Goal: Task Accomplishment & Management: Use online tool/utility

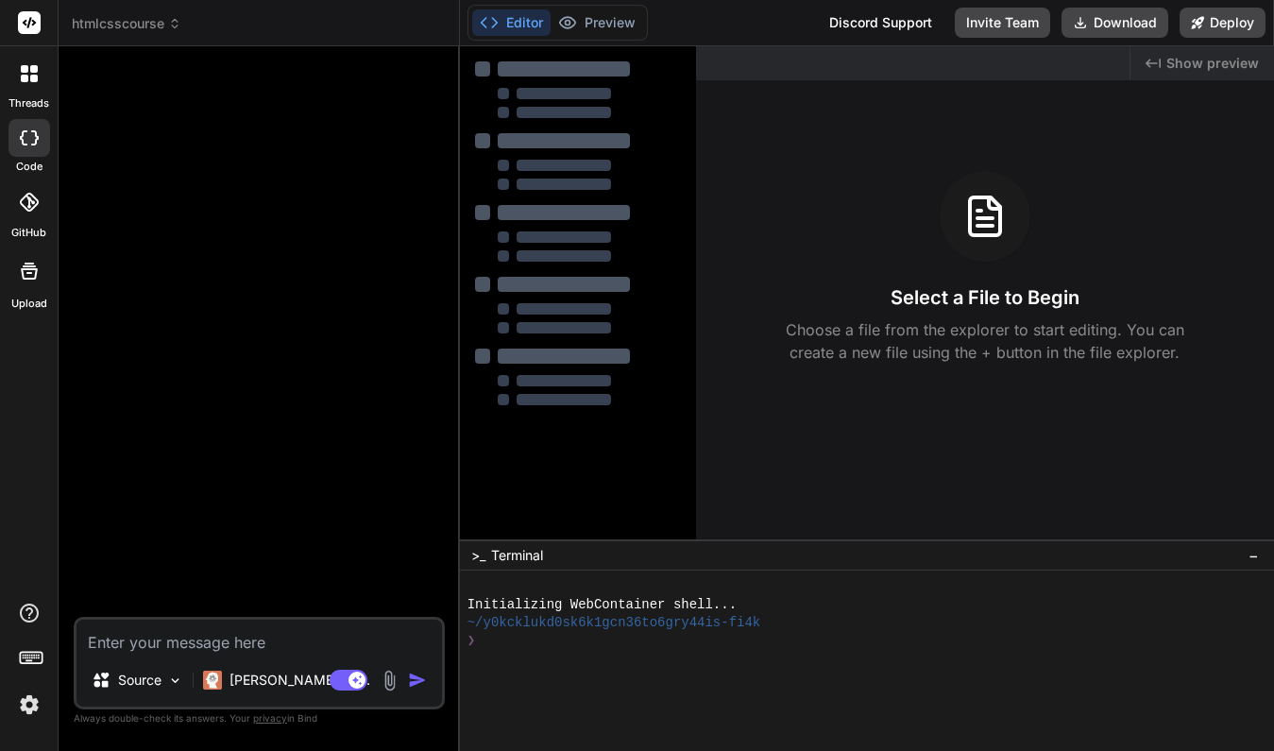
type textarea "x"
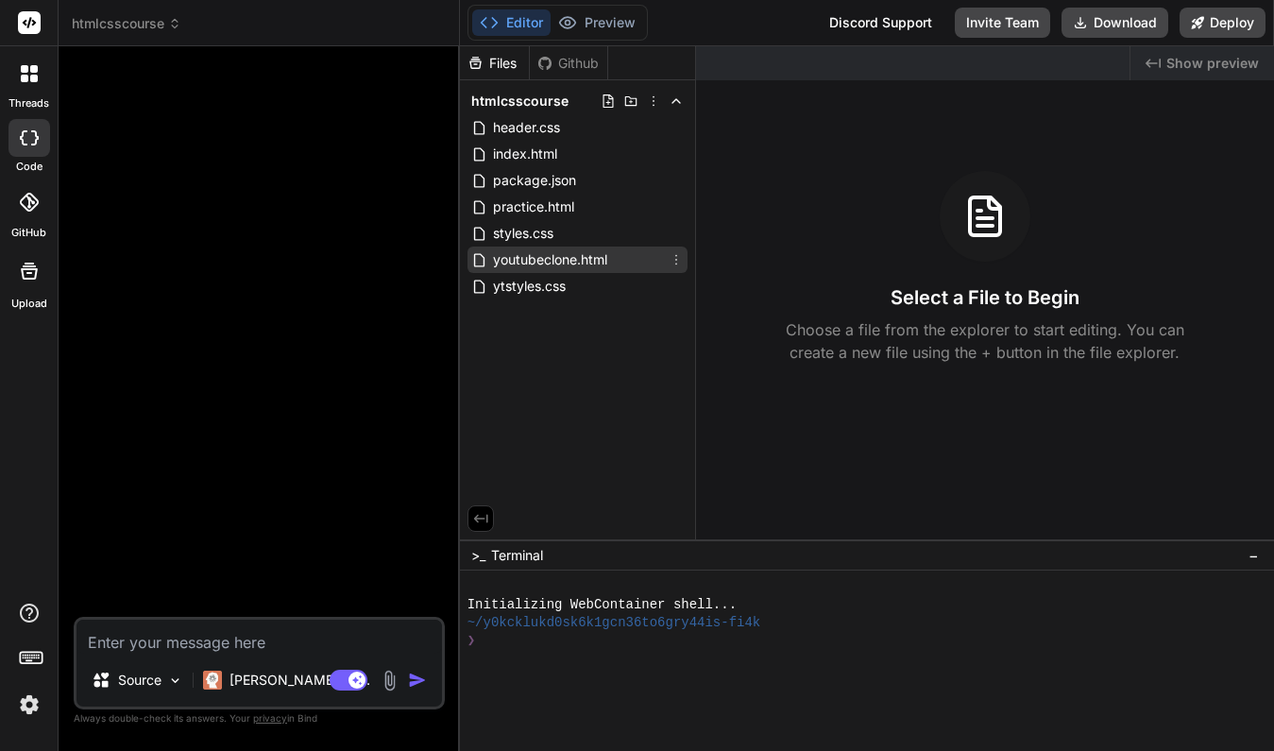
click at [550, 255] on span "youtubeclone.html" at bounding box center [550, 259] width 118 height 23
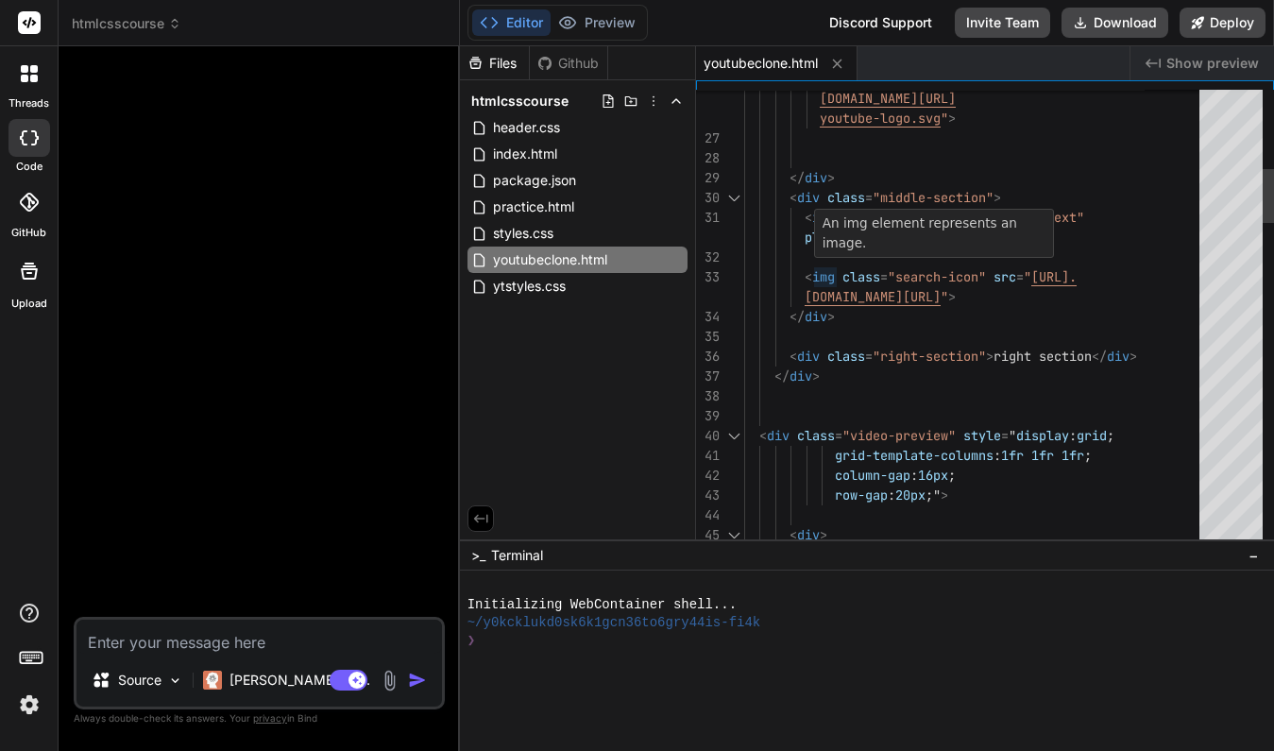
click at [815, 258] on div at bounding box center [977, 257] width 467 height 20
click at [1100, 233] on div "placeholder = "Search" >" at bounding box center [977, 238] width 467 height 20
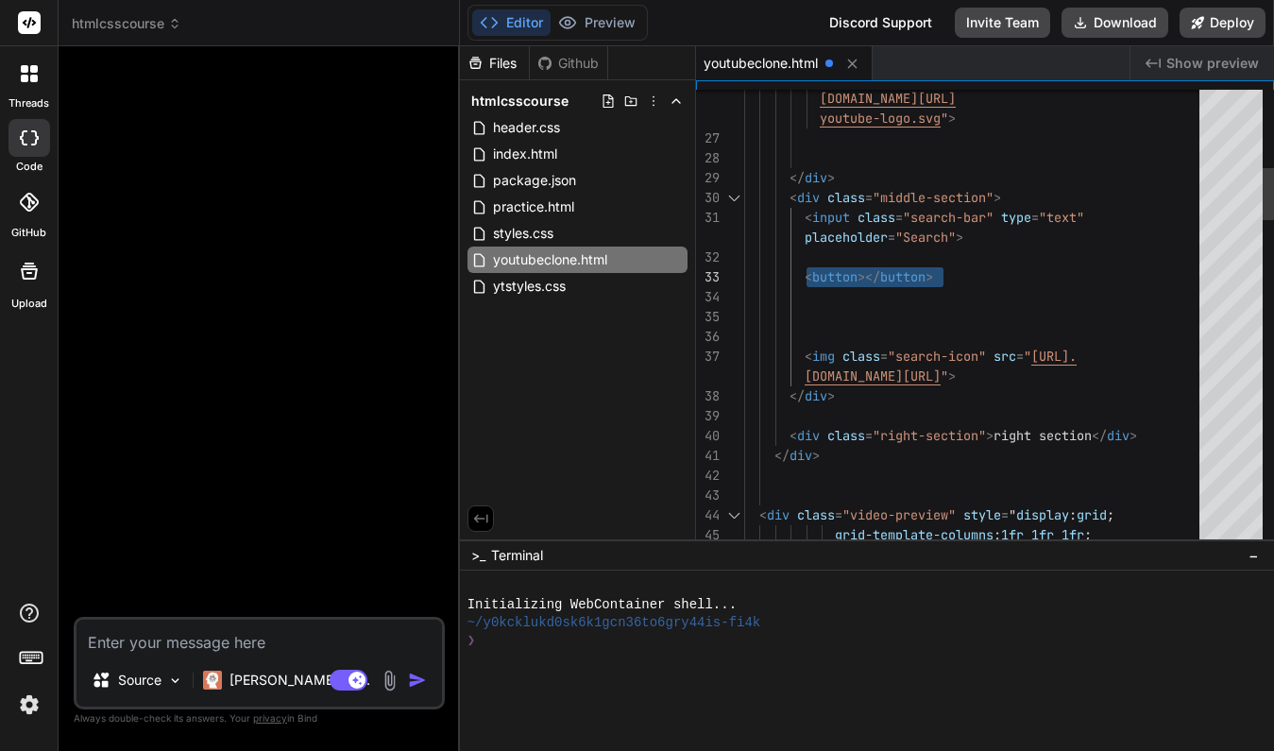
drag, startPoint x: 937, startPoint y: 279, endPoint x: 803, endPoint y: 272, distance: 134.3
click at [803, 272] on div "< button ></ button >" at bounding box center [977, 277] width 467 height 20
click at [809, 317] on div at bounding box center [977, 317] width 467 height 20
click at [821, 318] on div at bounding box center [977, 317] width 467 height 20
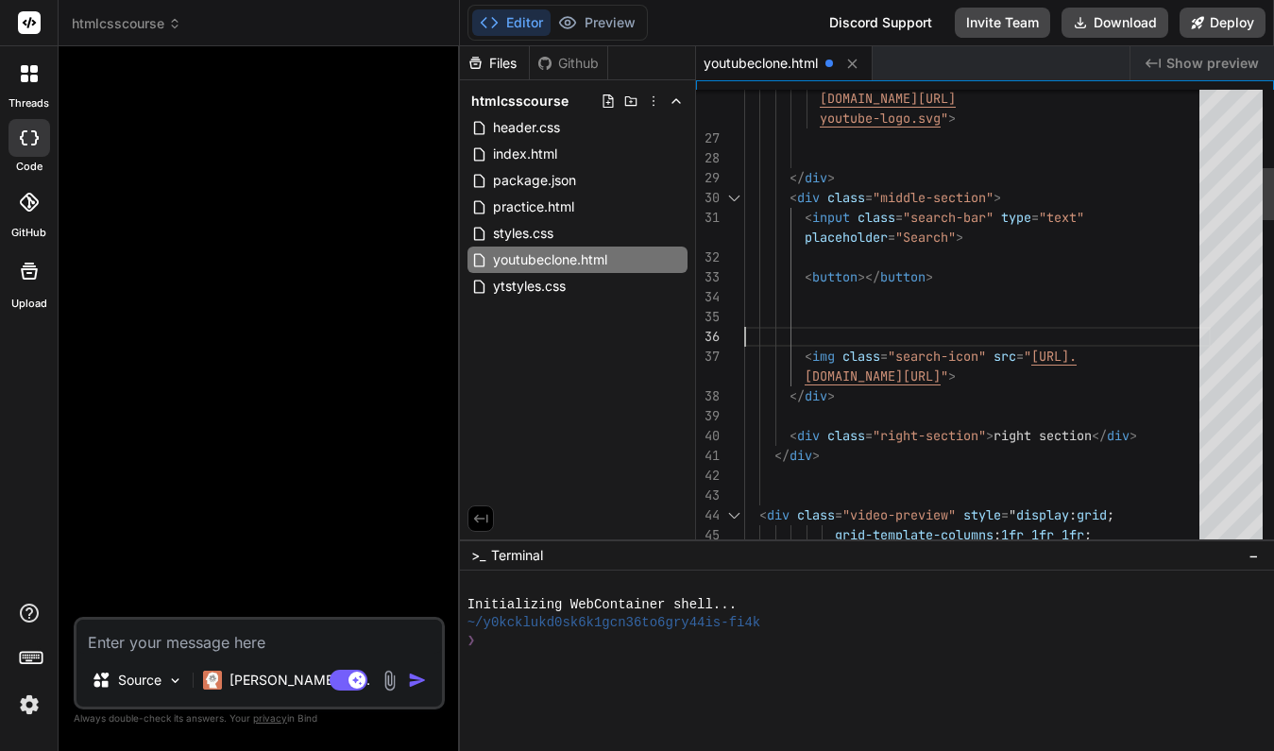
click at [814, 308] on div at bounding box center [977, 317] width 467 height 20
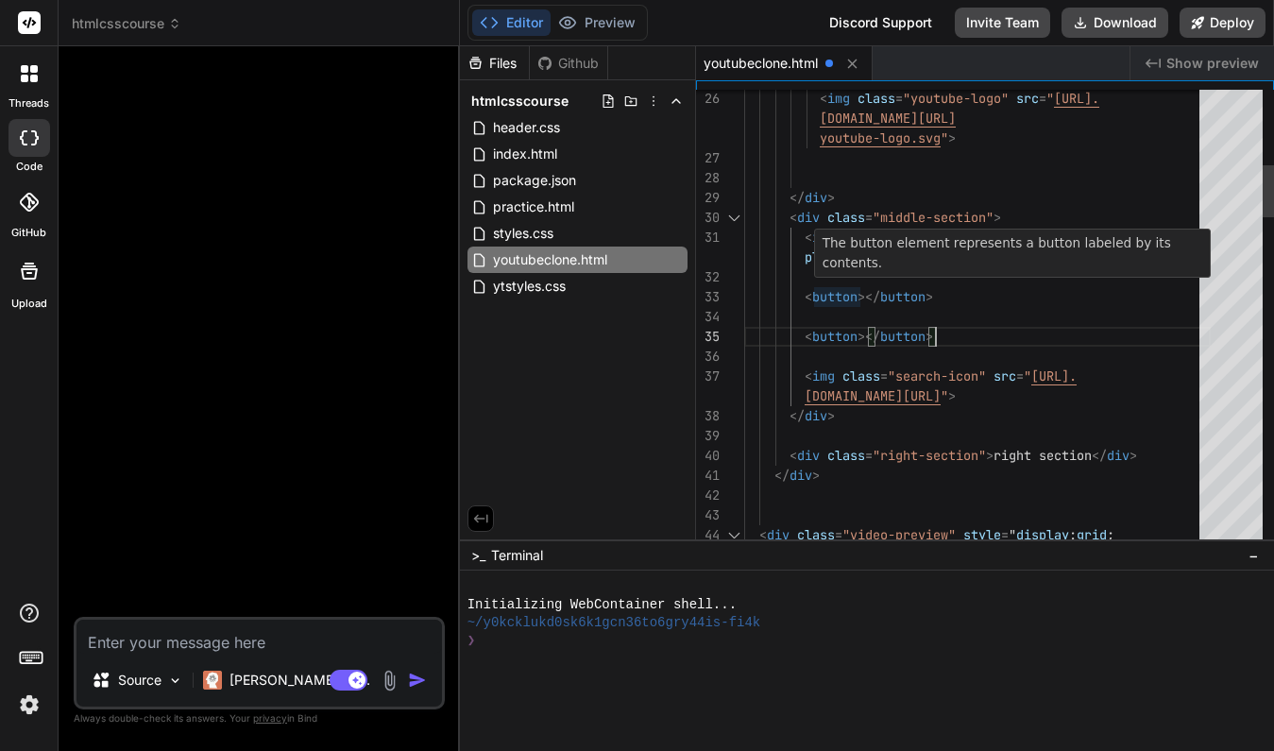
click at [865, 296] on span "></" at bounding box center [869, 296] width 23 height 17
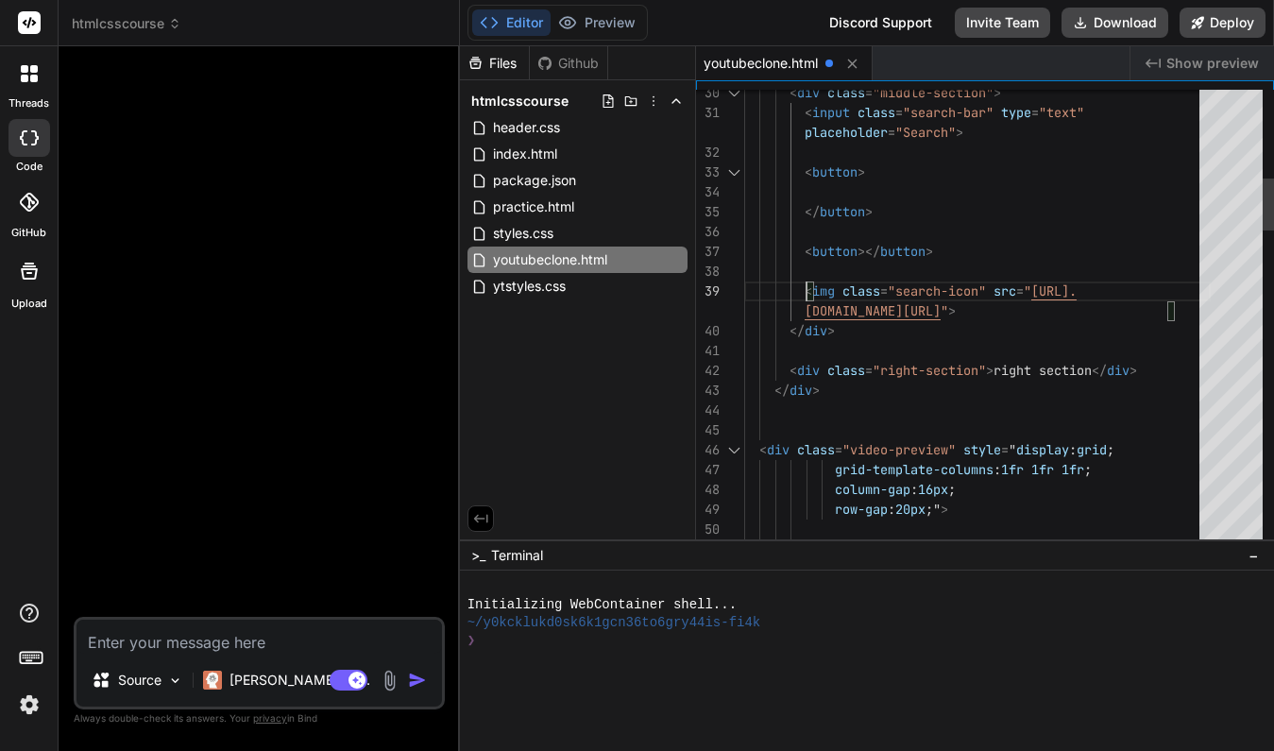
scroll to position [179, 0]
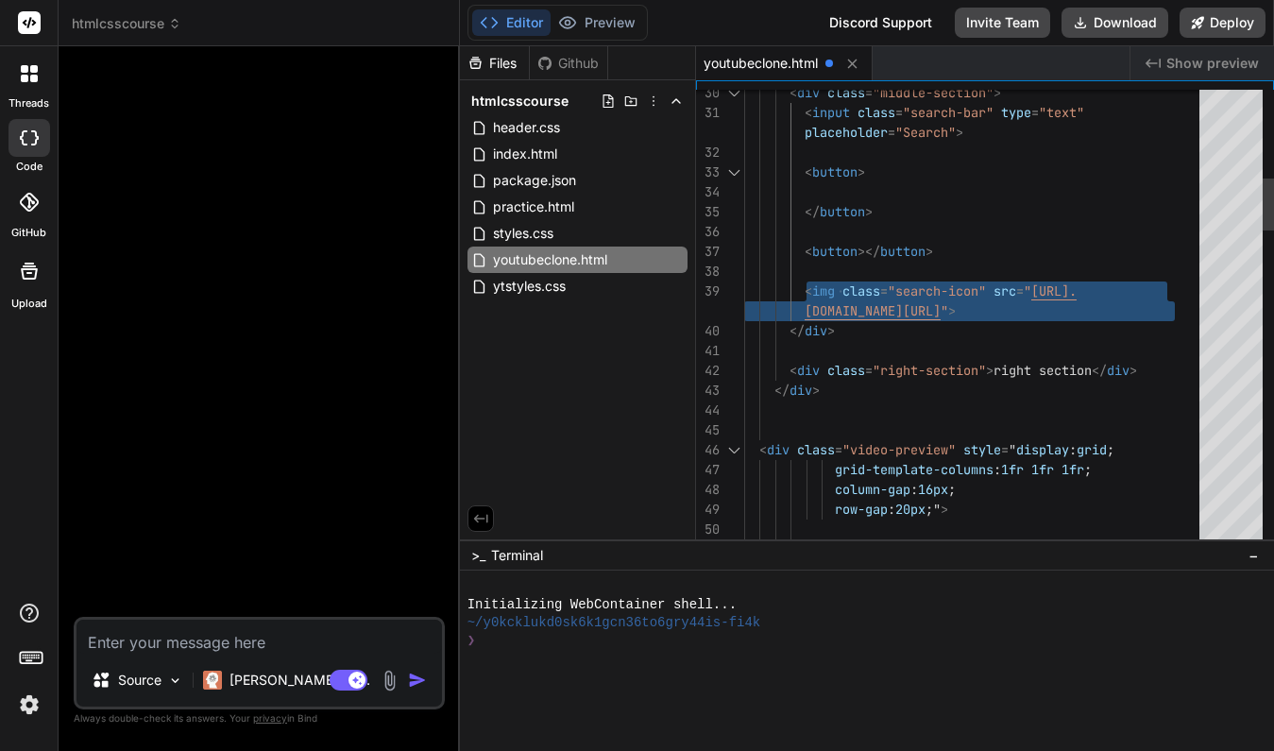
drag, startPoint x: 806, startPoint y: 291, endPoint x: 1177, endPoint y: 309, distance: 371.6
click at [849, 187] on div at bounding box center [977, 192] width 467 height 20
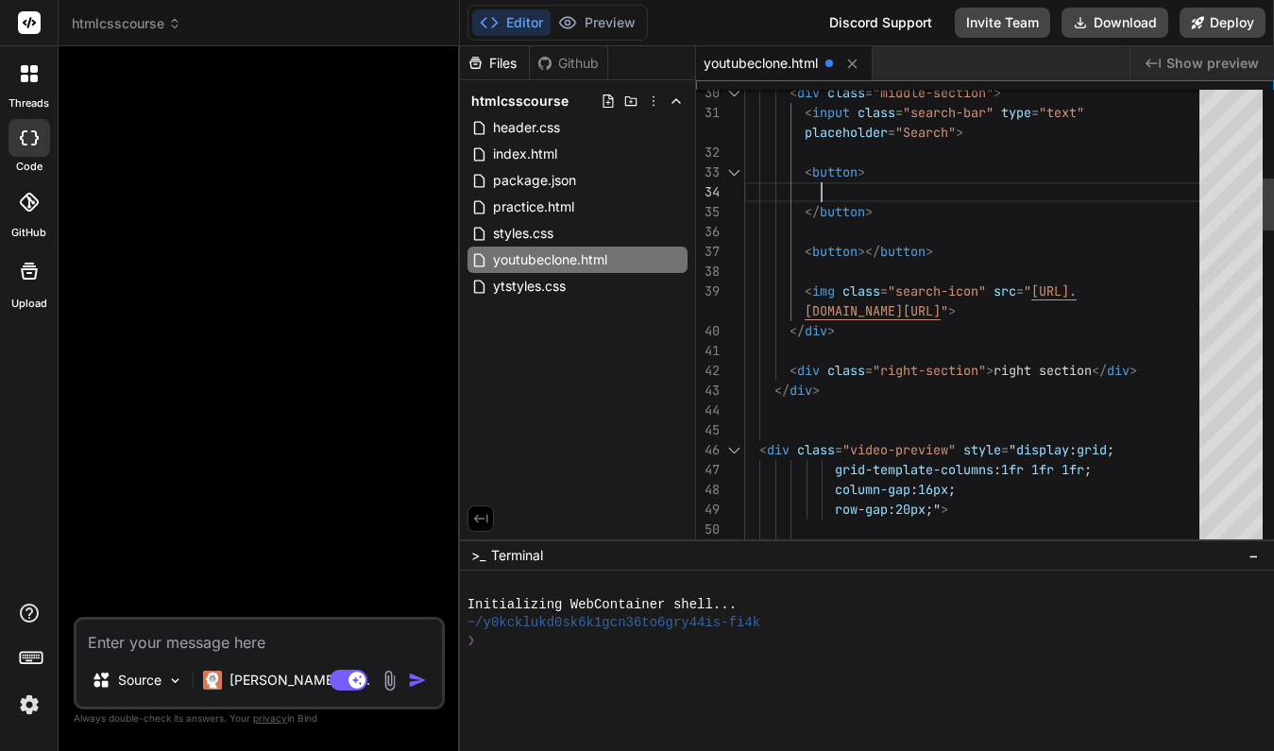
scroll to position [99, 0]
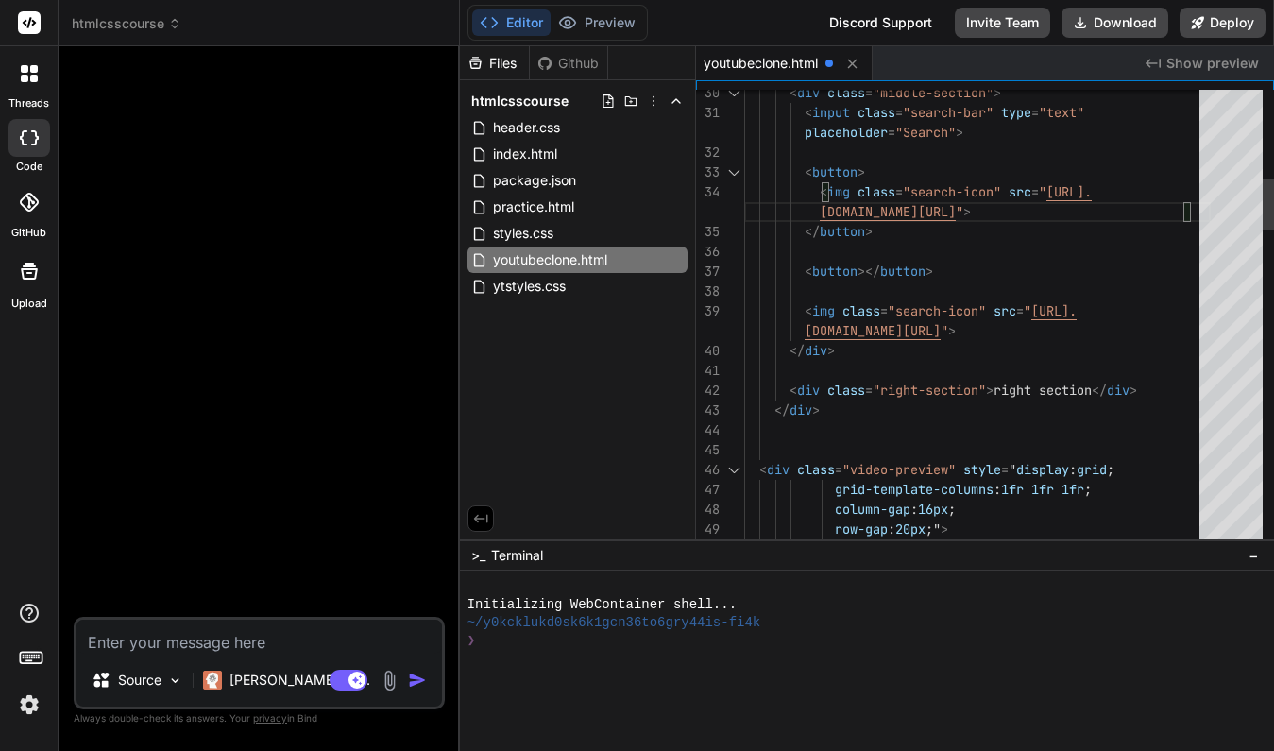
click at [864, 270] on span "></" at bounding box center [869, 271] width 23 height 17
click at [867, 279] on span "></" at bounding box center [869, 271] width 23 height 17
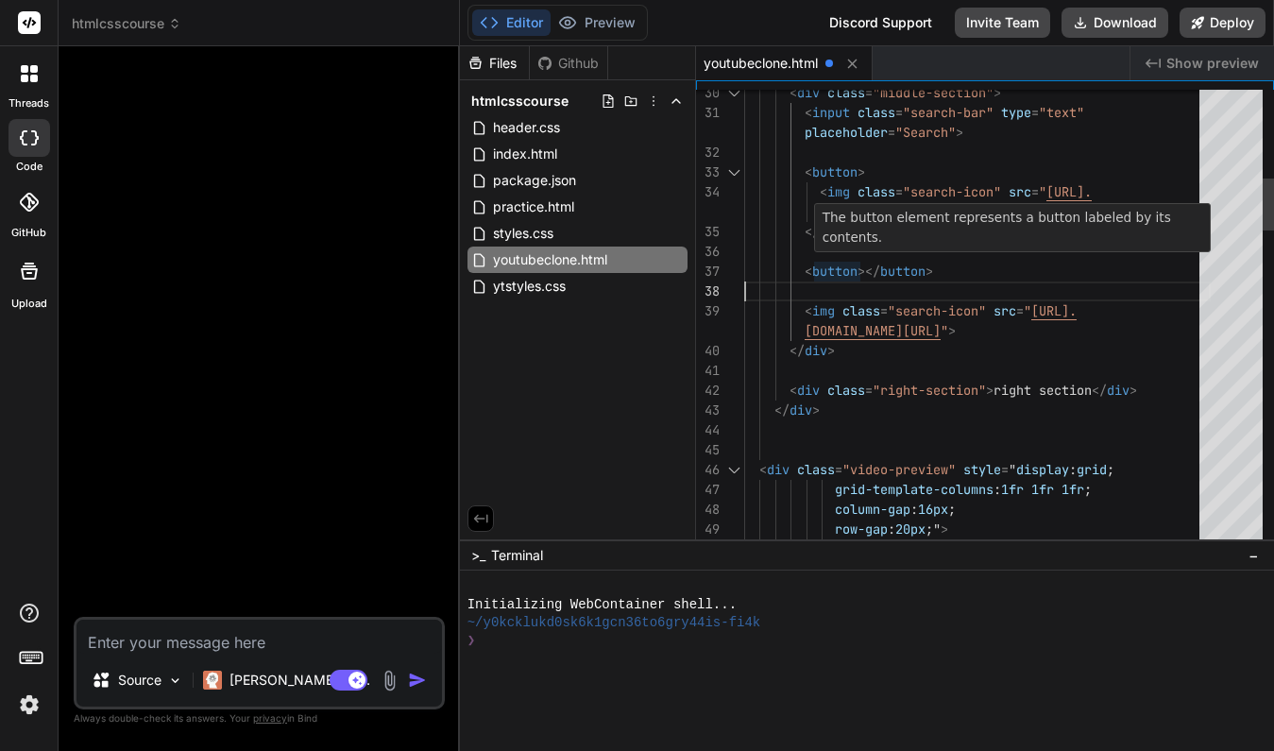
click at [865, 267] on span "></" at bounding box center [869, 271] width 23 height 17
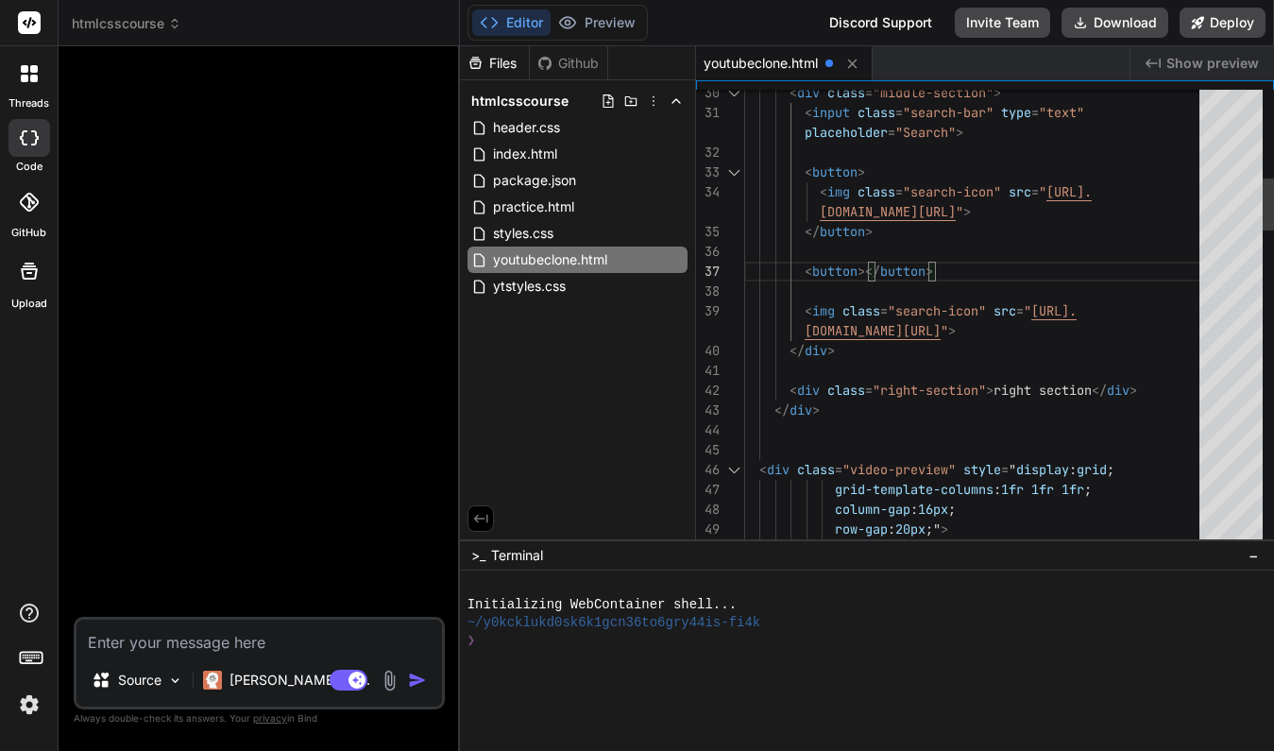
click at [1182, 450] on div at bounding box center [977, 450] width 467 height 20
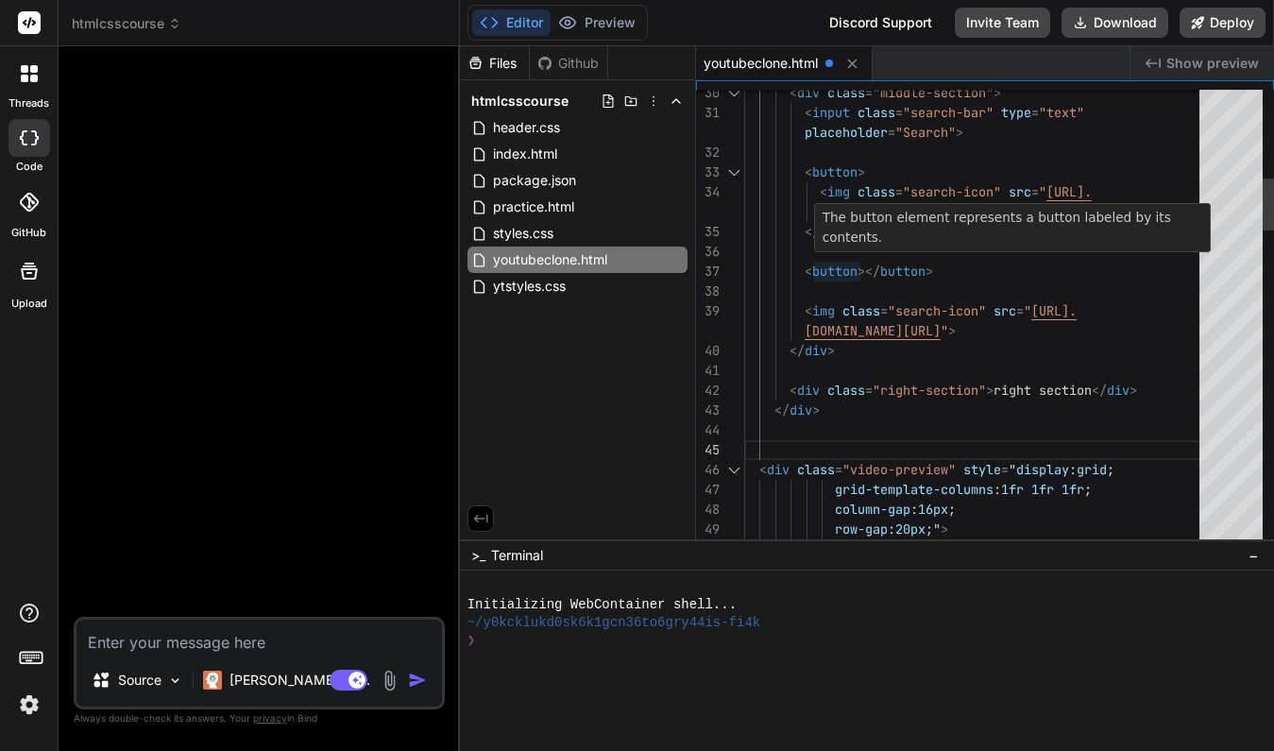
click at [865, 268] on span "></" at bounding box center [869, 271] width 23 height 17
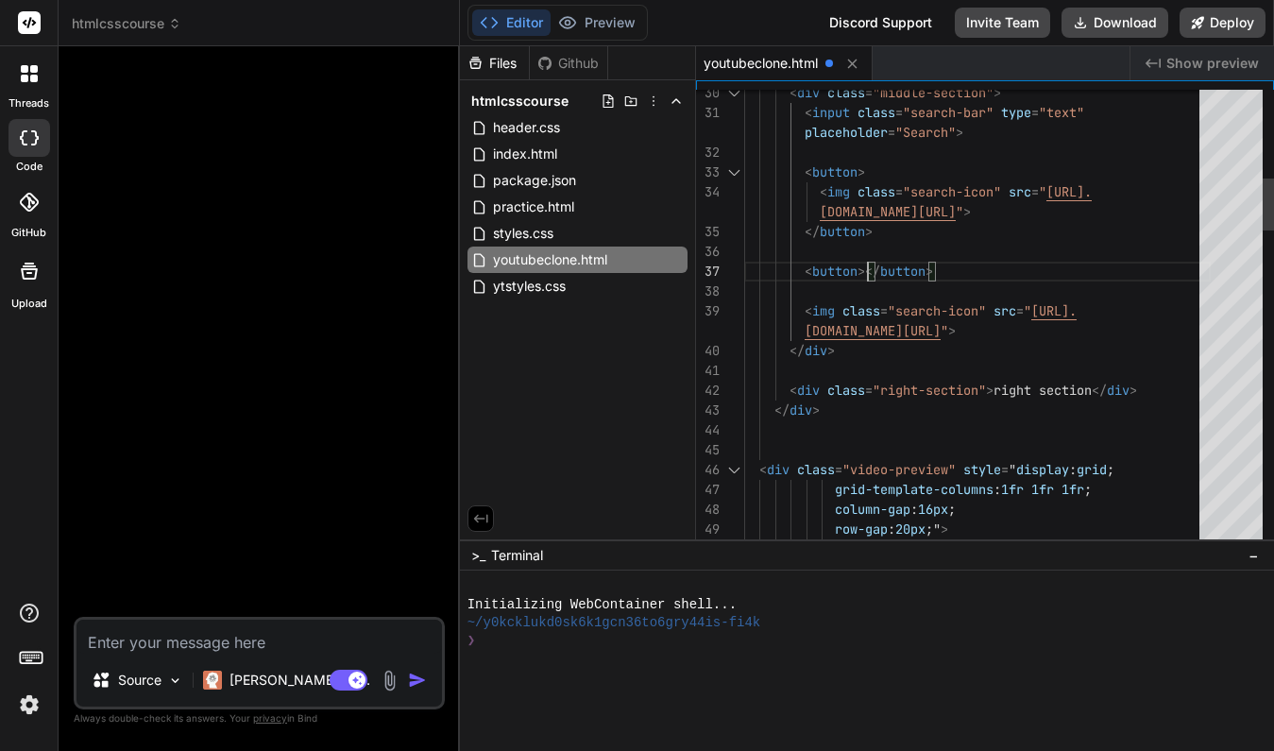
scroll to position [159, 0]
click at [866, 274] on span "></" at bounding box center [869, 271] width 23 height 17
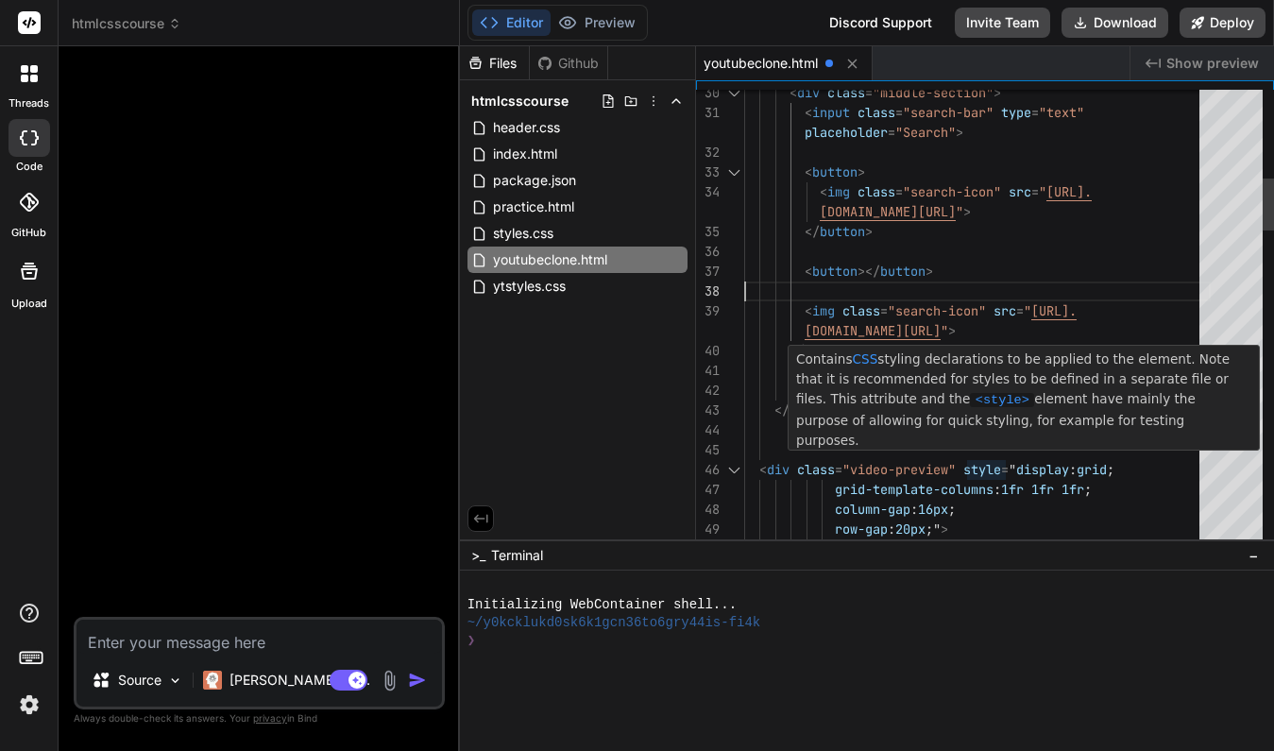
click at [985, 452] on div at bounding box center [977, 450] width 467 height 20
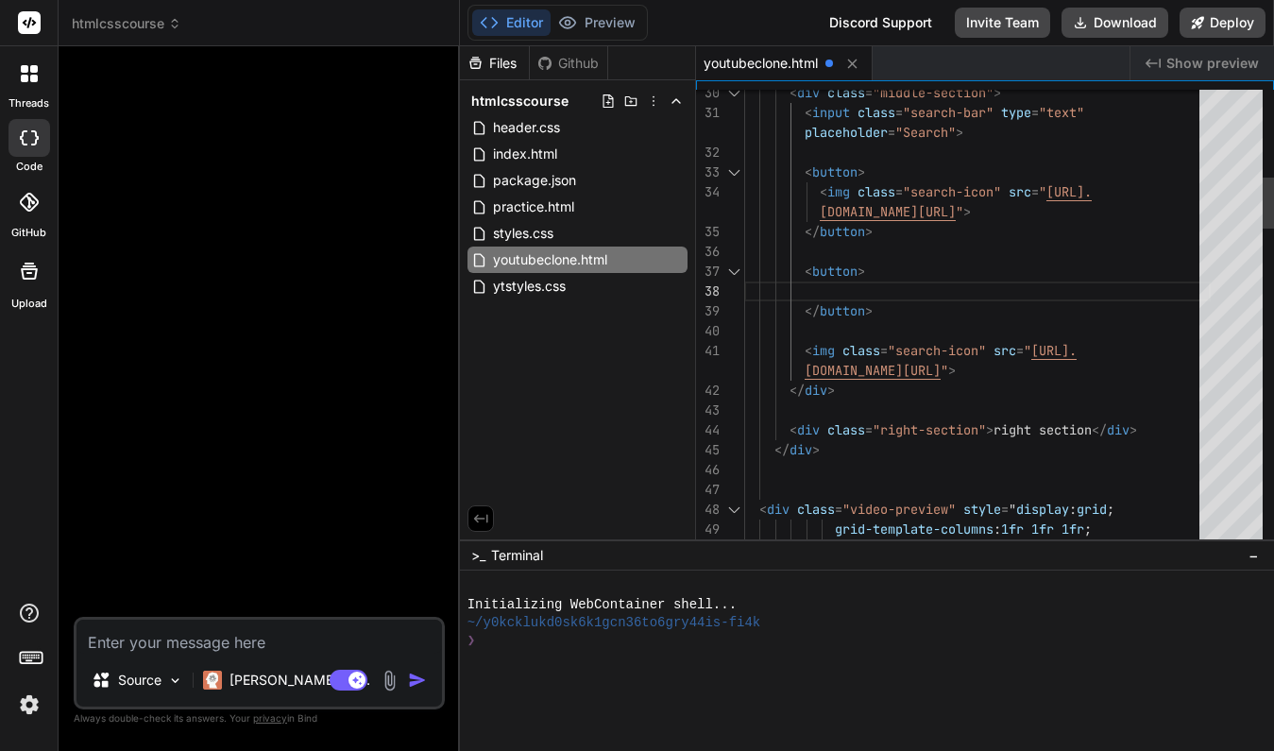
scroll to position [0, 0]
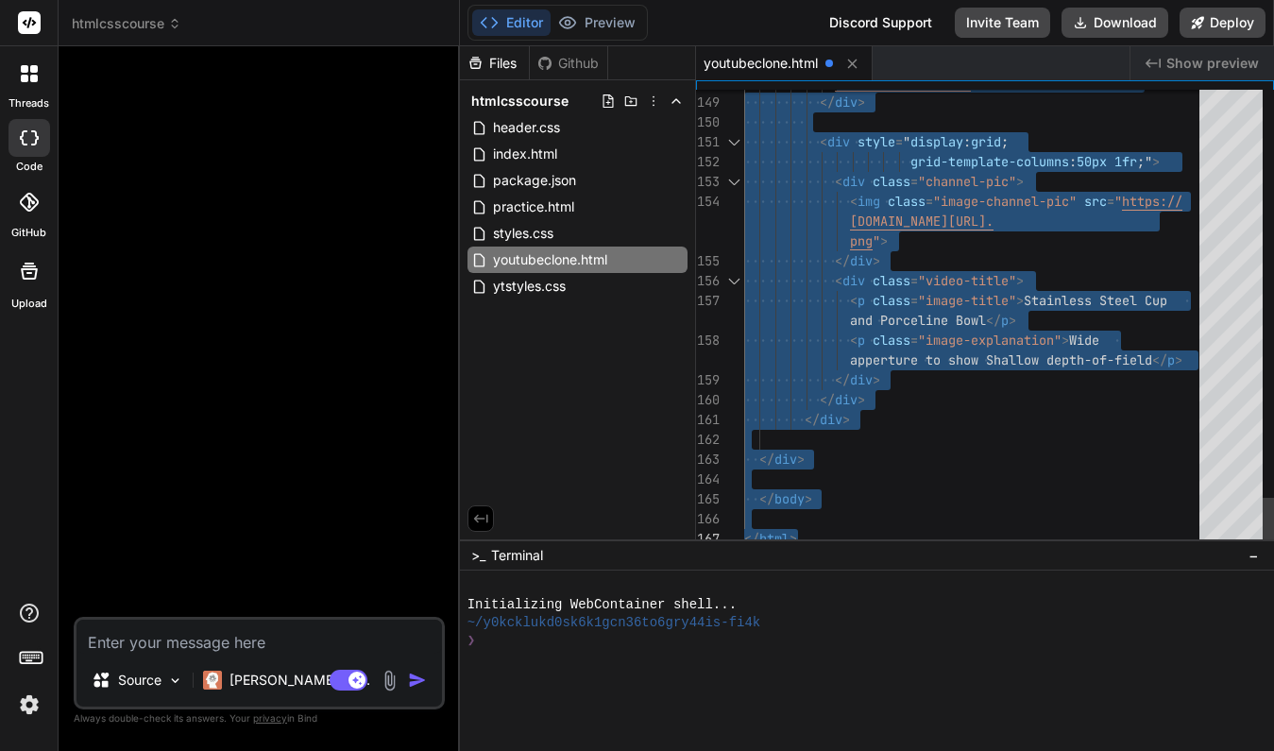
drag, startPoint x: 744, startPoint y: 98, endPoint x: 866, endPoint y: 590, distance: 507.0
click at [968, 442] on div at bounding box center [977, 440] width 467 height 20
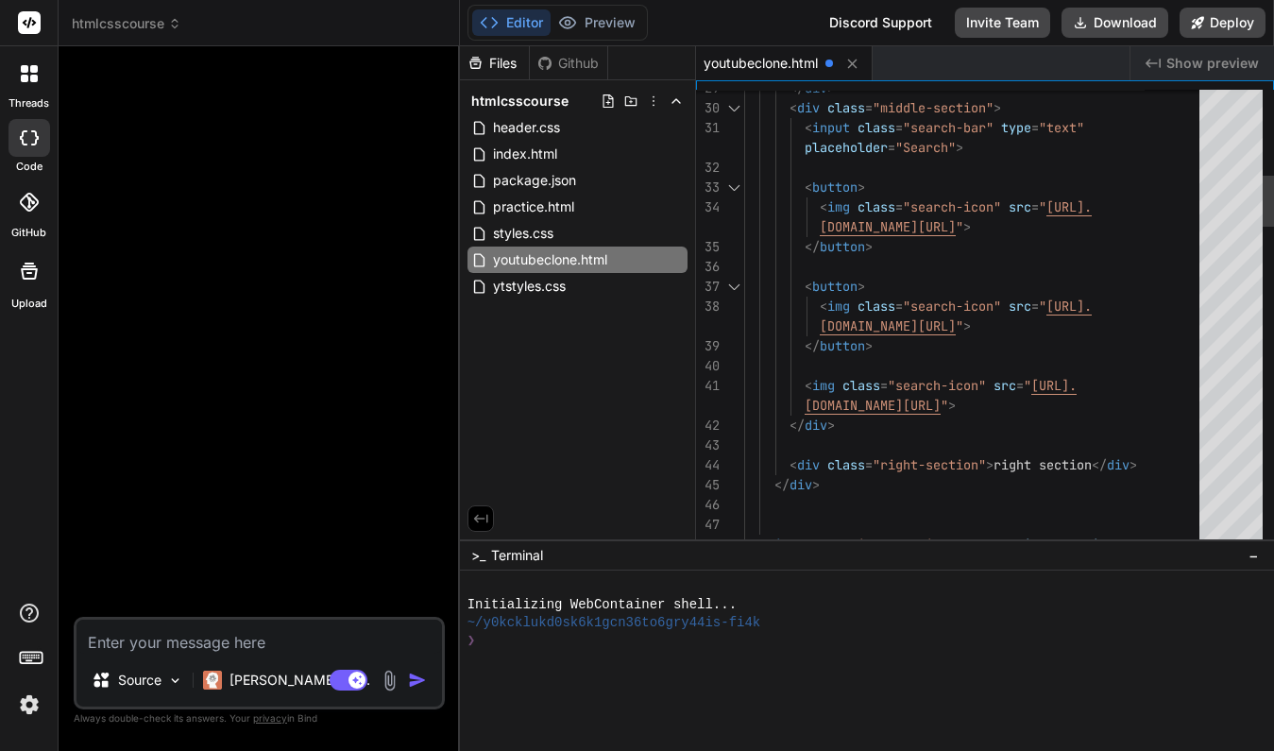
scroll to position [60, 0]
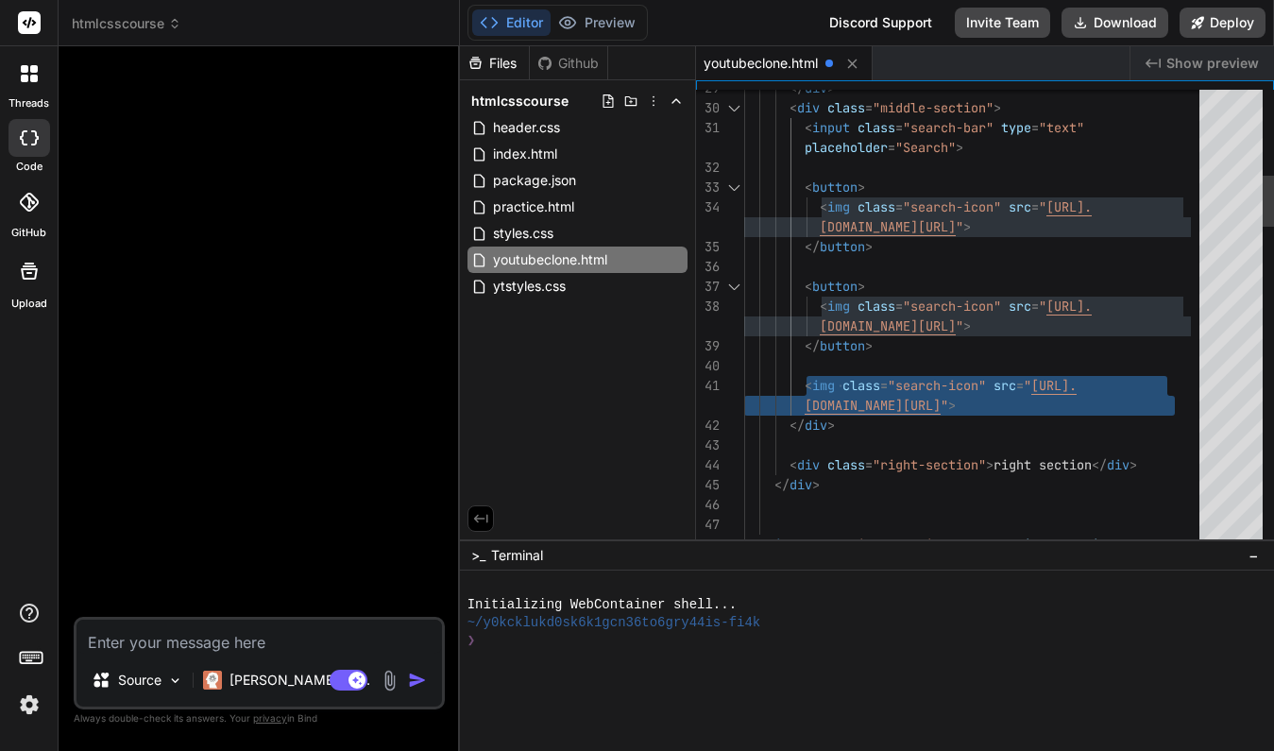
drag, startPoint x: 808, startPoint y: 383, endPoint x: 1183, endPoint y: 399, distance: 375.3
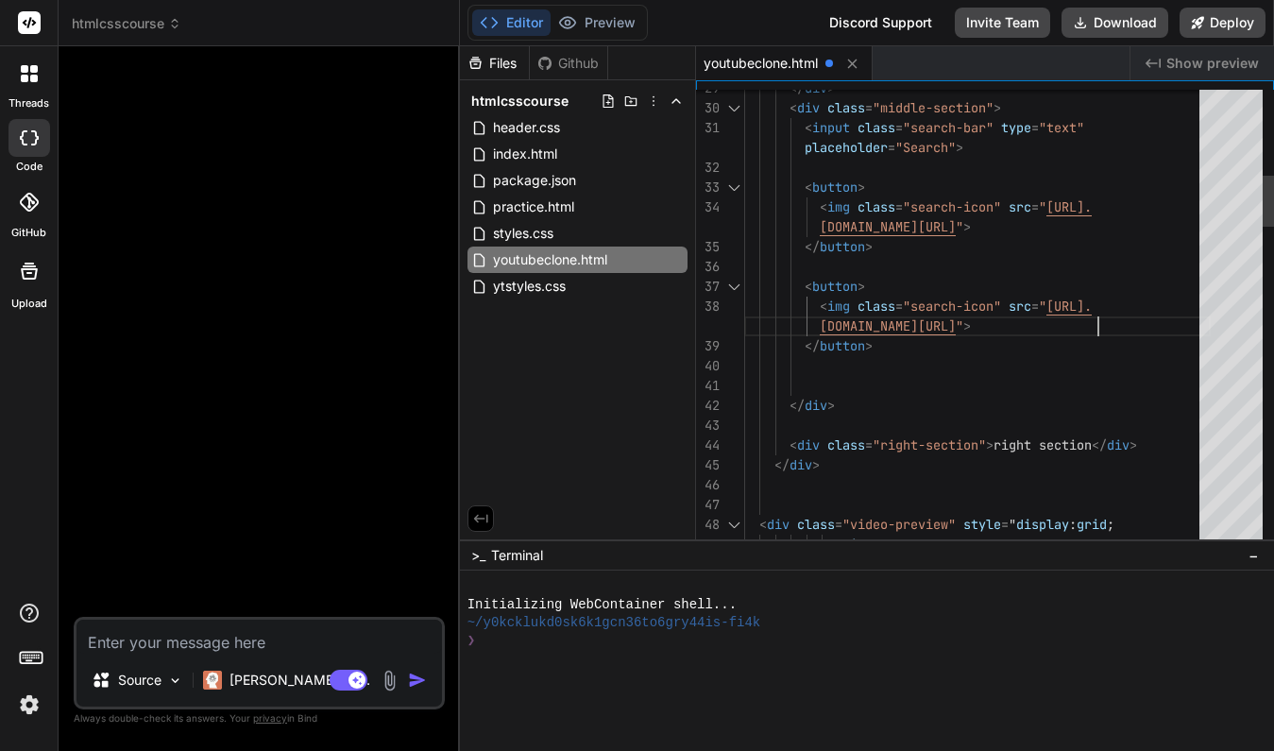
scroll to position [0, 0]
click at [956, 328] on span "[DOMAIN_NAME][URL]" at bounding box center [888, 325] width 136 height 17
click at [956, 327] on span "[DOMAIN_NAME][URL]" at bounding box center [888, 325] width 136 height 17
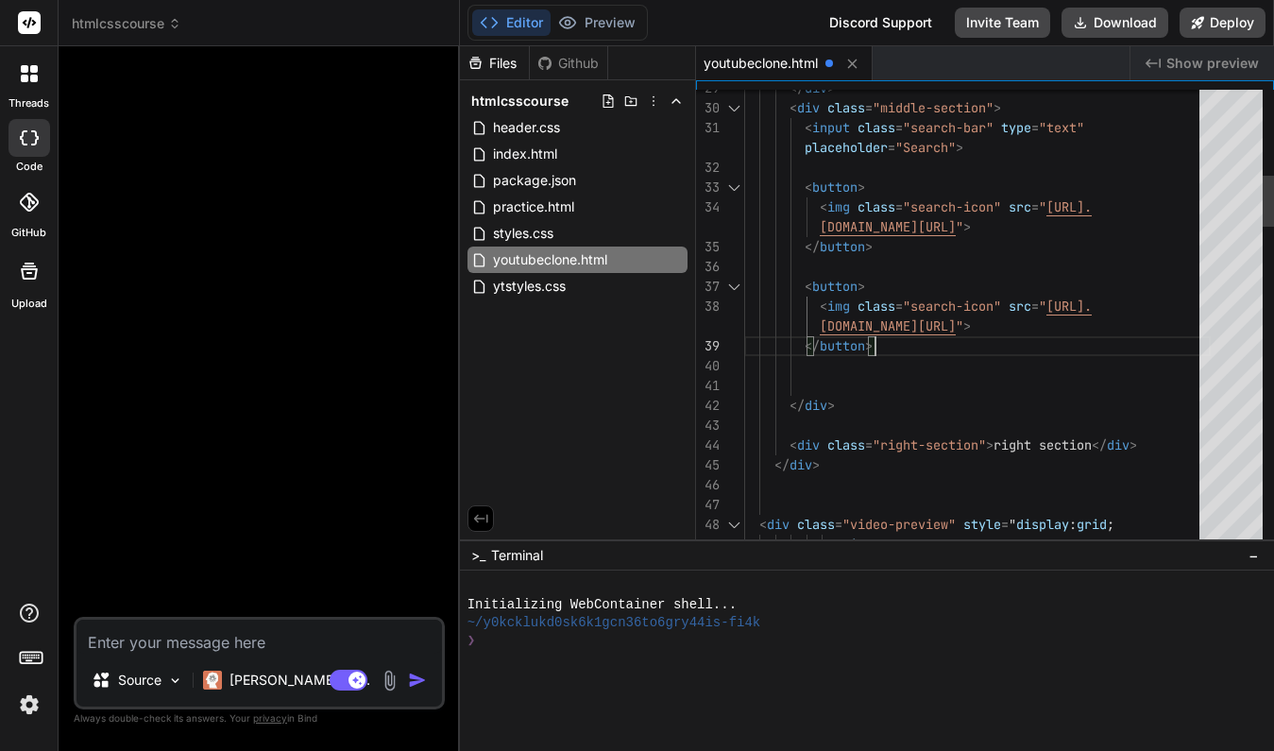
scroll to position [0, 0]
click at [956, 326] on span "[DOMAIN_NAME][URL]" at bounding box center [888, 325] width 136 height 17
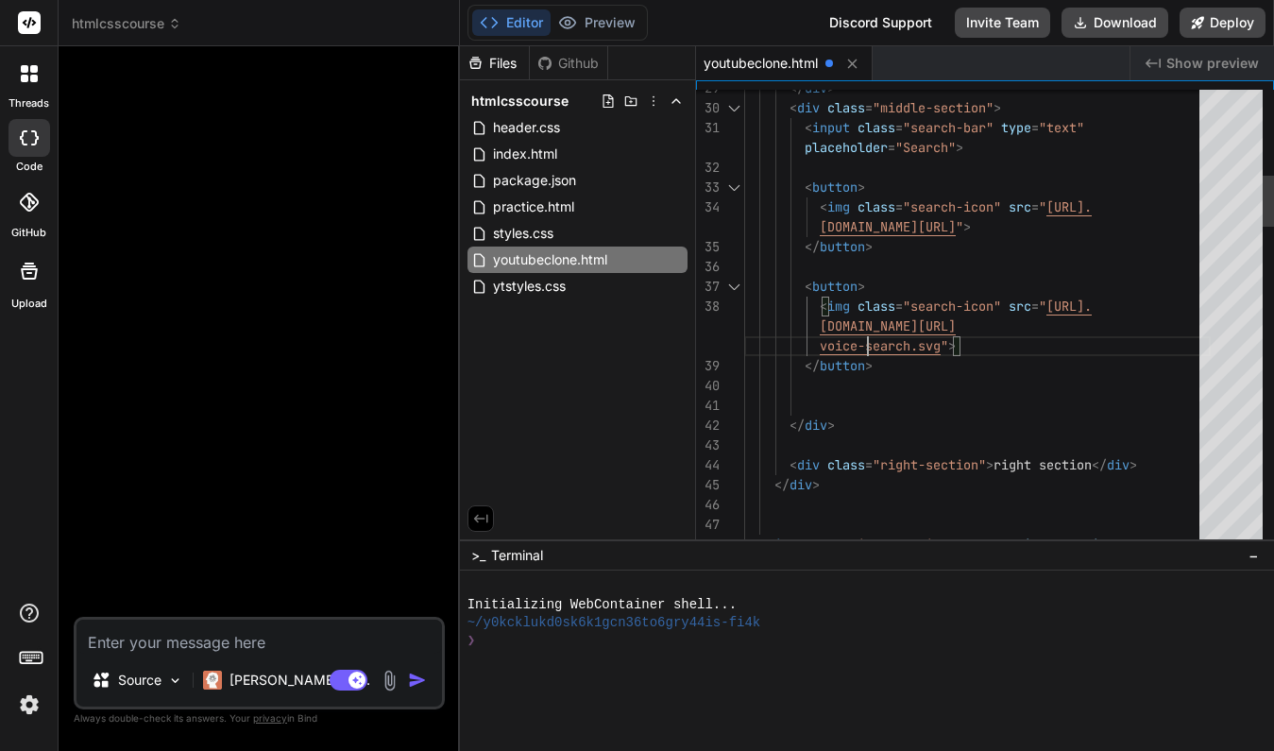
scroll to position [20, 0]
click at [912, 349] on span "voice-search.svg" at bounding box center [880, 345] width 121 height 17
click at [913, 347] on span "voice-search.svg" at bounding box center [880, 345] width 121 height 17
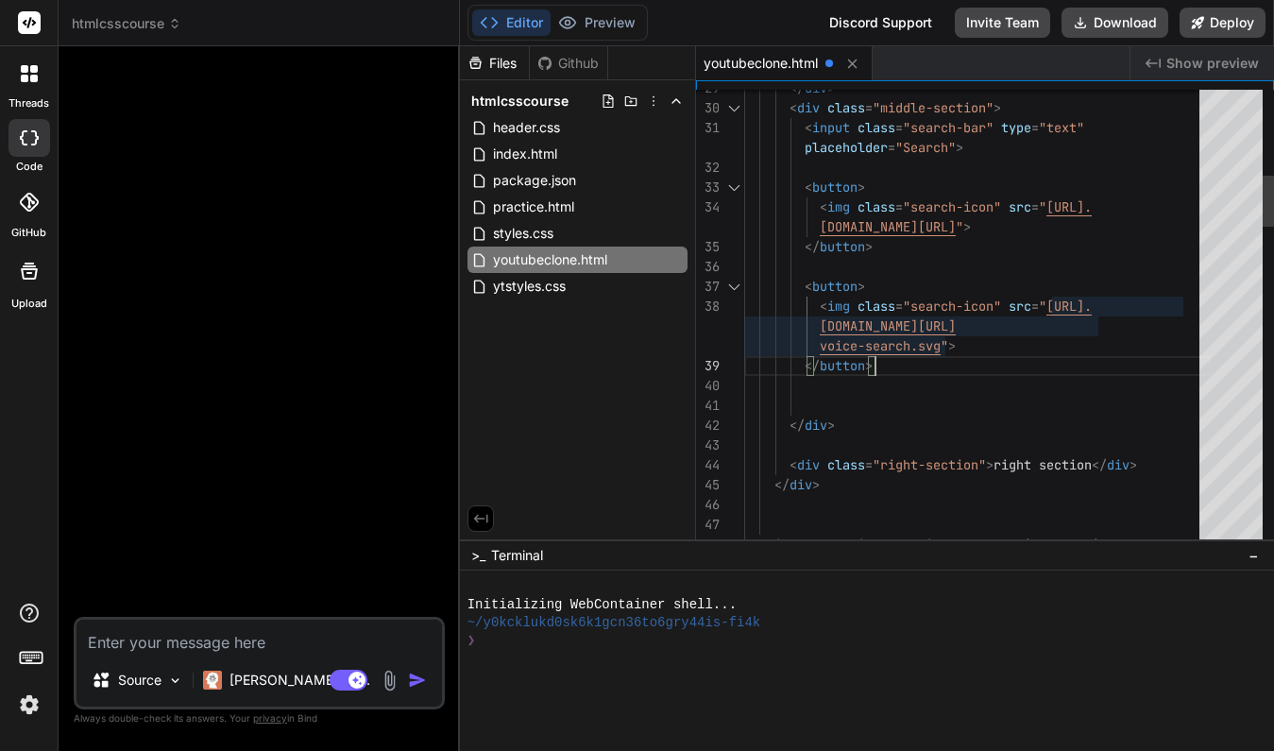
click at [910, 344] on span "voice-search.svg" at bounding box center [880, 345] width 121 height 17
click at [912, 345] on span "voice-search.svg" at bounding box center [880, 345] width 121 height 17
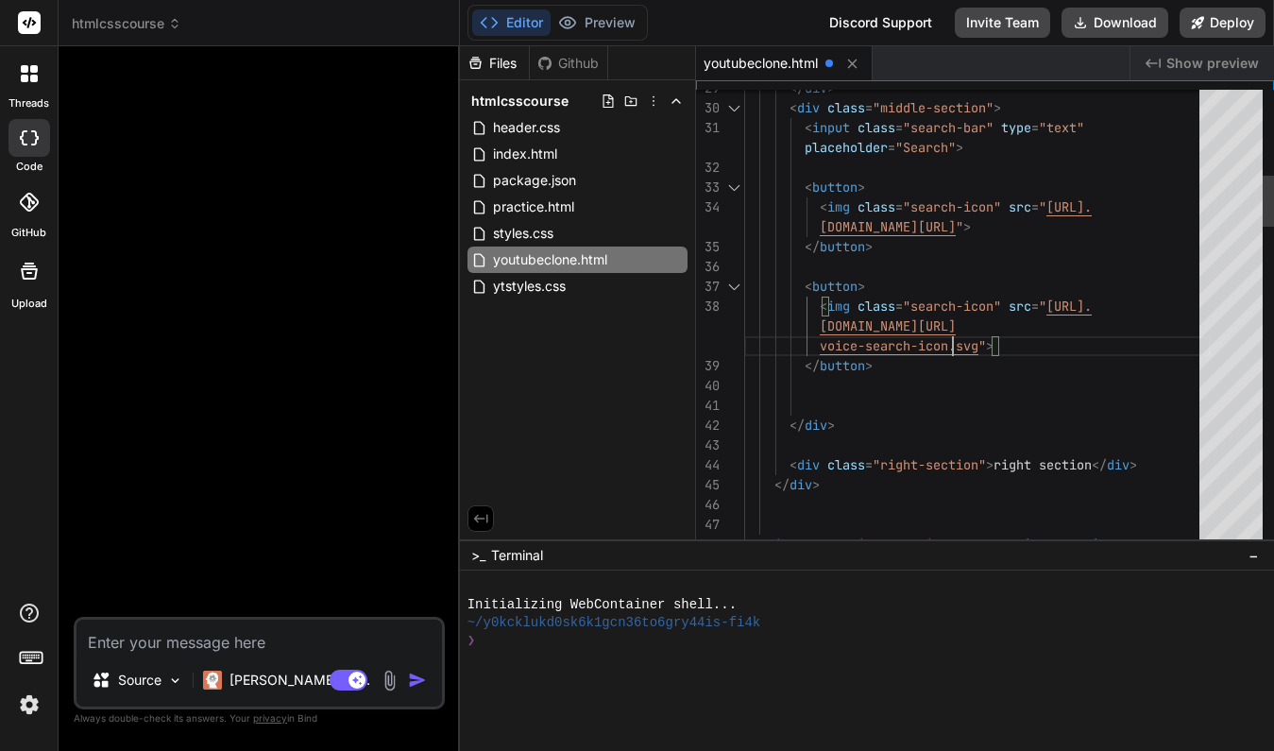
click at [1045, 411] on div at bounding box center [977, 406] width 467 height 20
click at [1026, 364] on div "</ button >" at bounding box center [977, 366] width 467 height 20
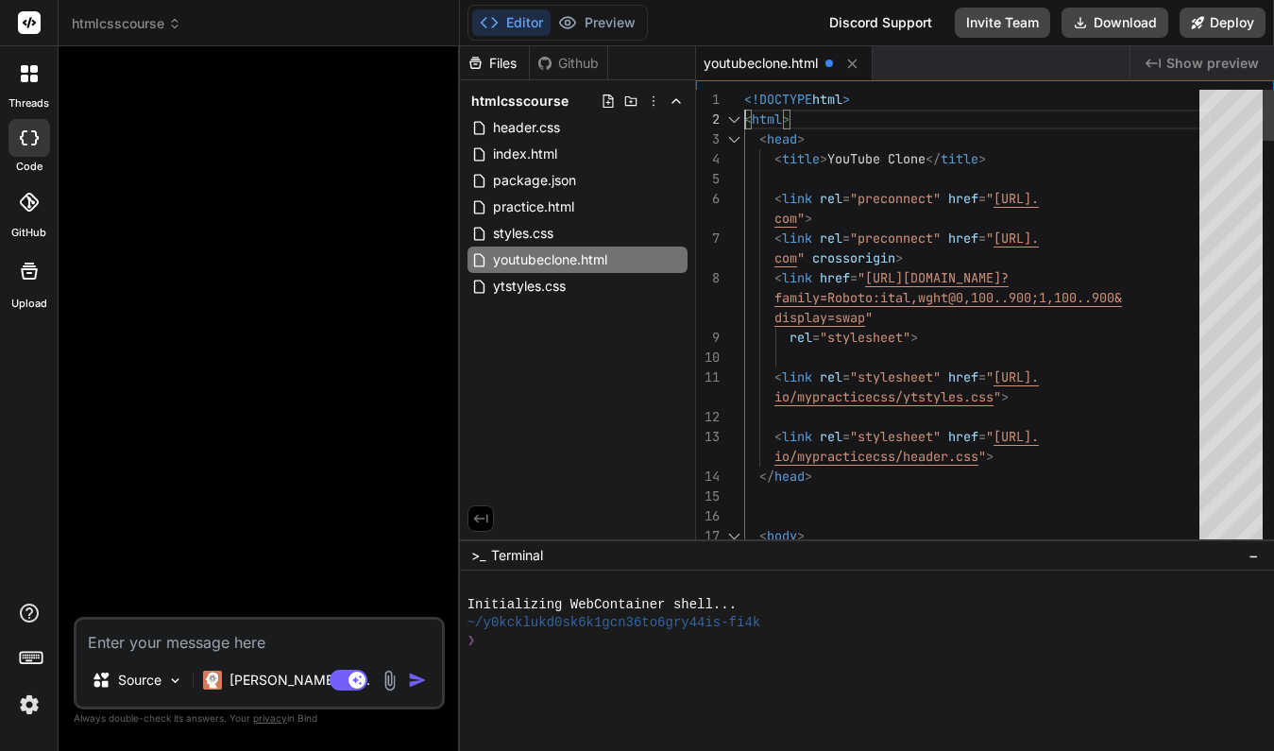
scroll to position [20, 0]
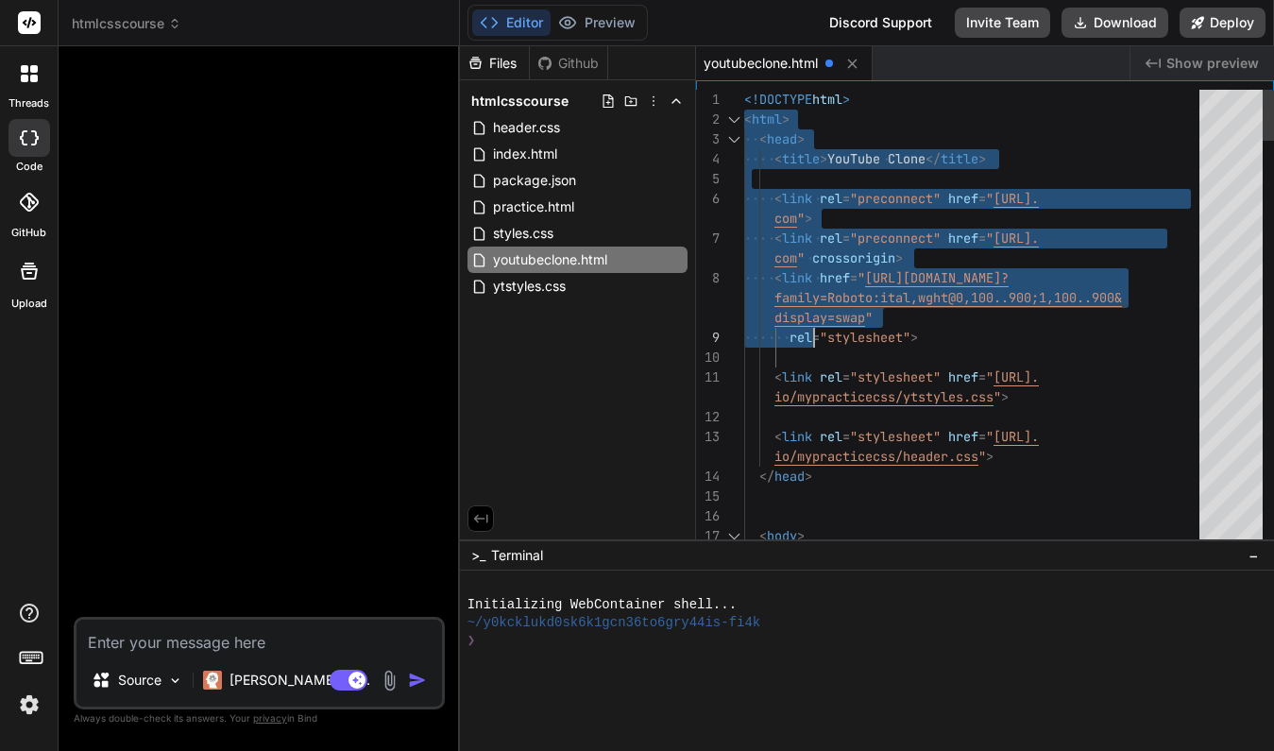
drag, startPoint x: 745, startPoint y: 100, endPoint x: 753, endPoint y: 140, distance: 40.4
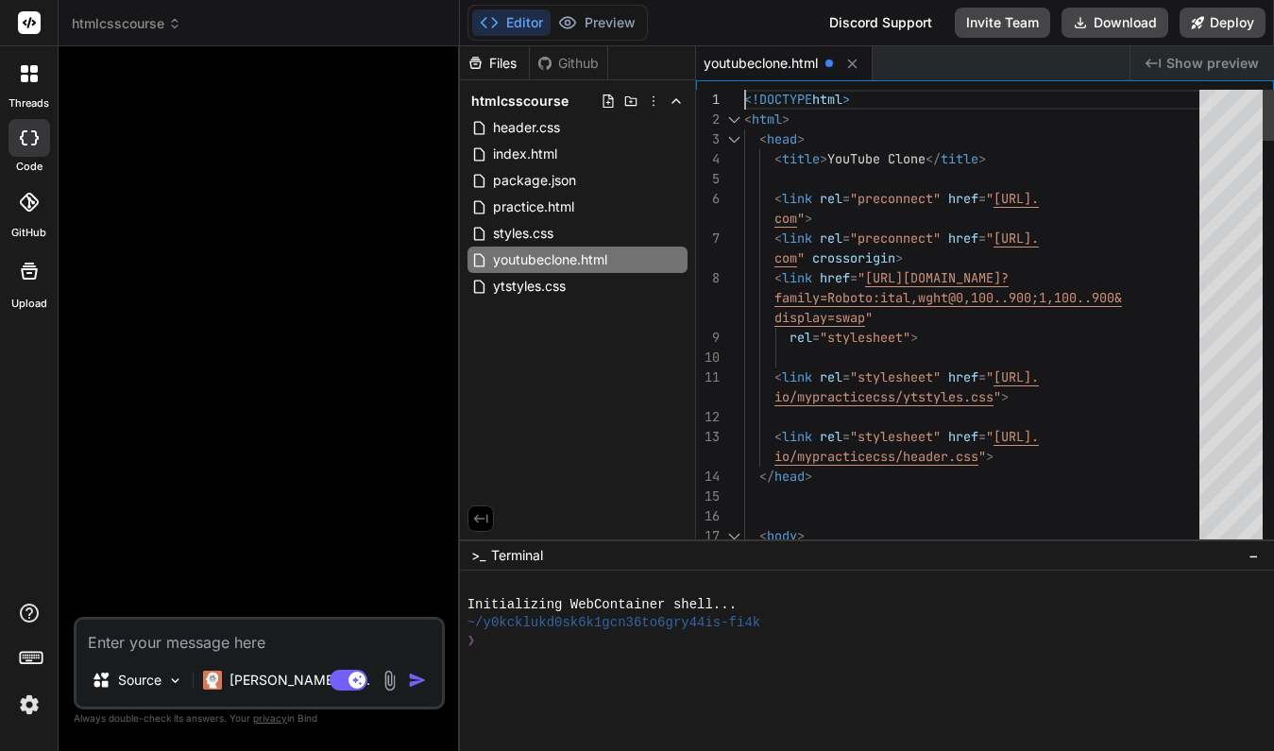
scroll to position [0, 0]
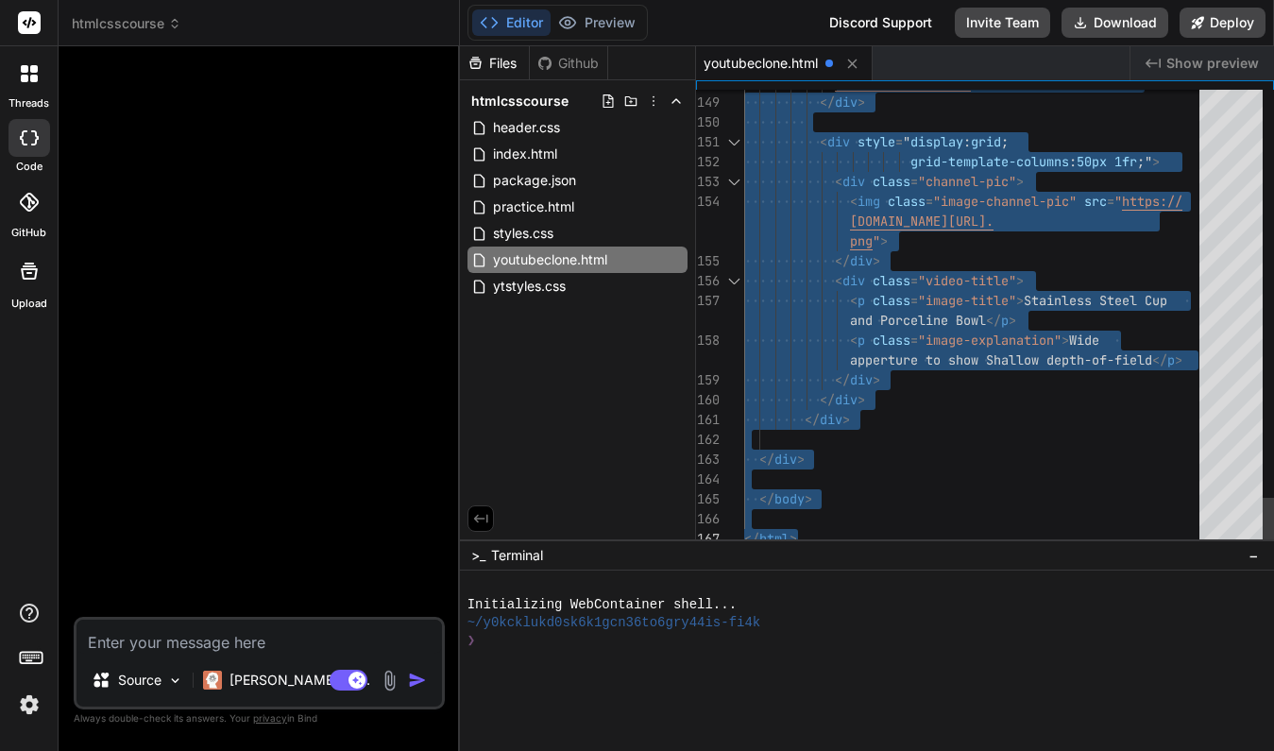
drag, startPoint x: 744, startPoint y: 97, endPoint x: 916, endPoint y: 622, distance: 551.7
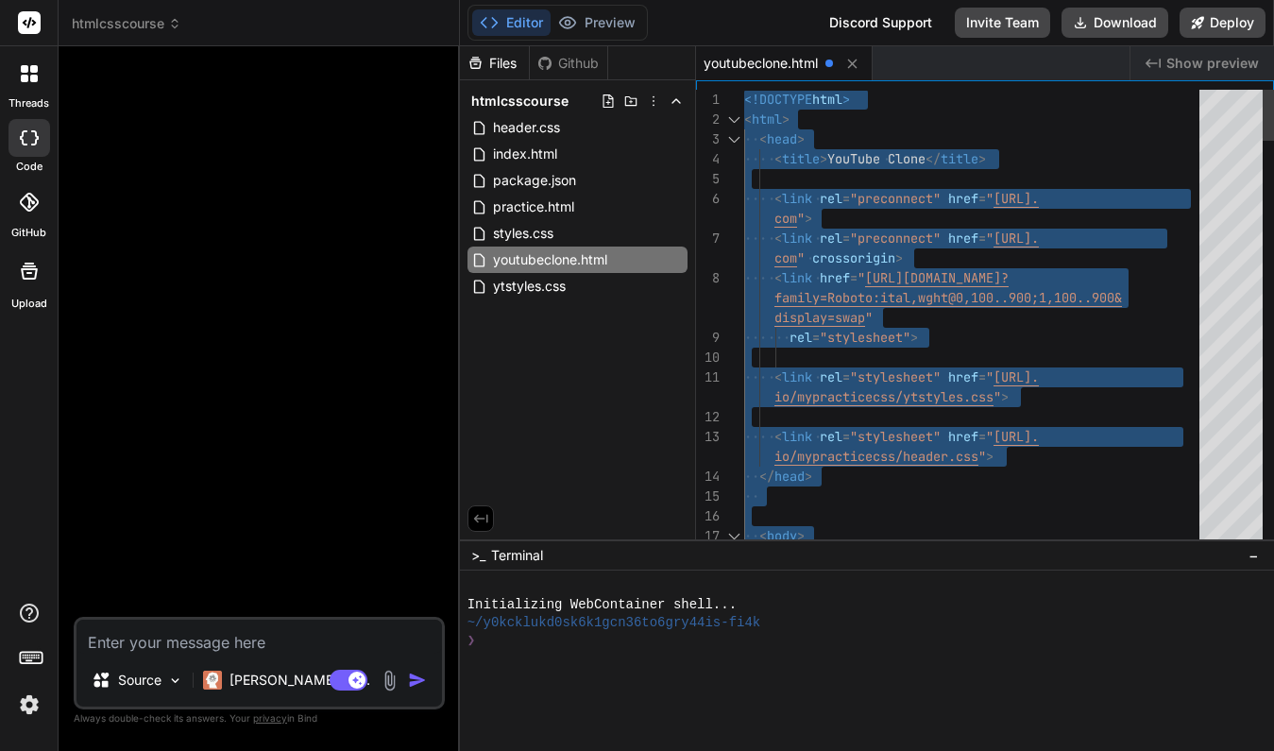
type textarea "<!DOCTYPE html> <html> <head> <title>YouTube Clone</title> <link rel="preconnec…"
click at [1057, 139] on div "< head >" at bounding box center [977, 139] width 467 height 20
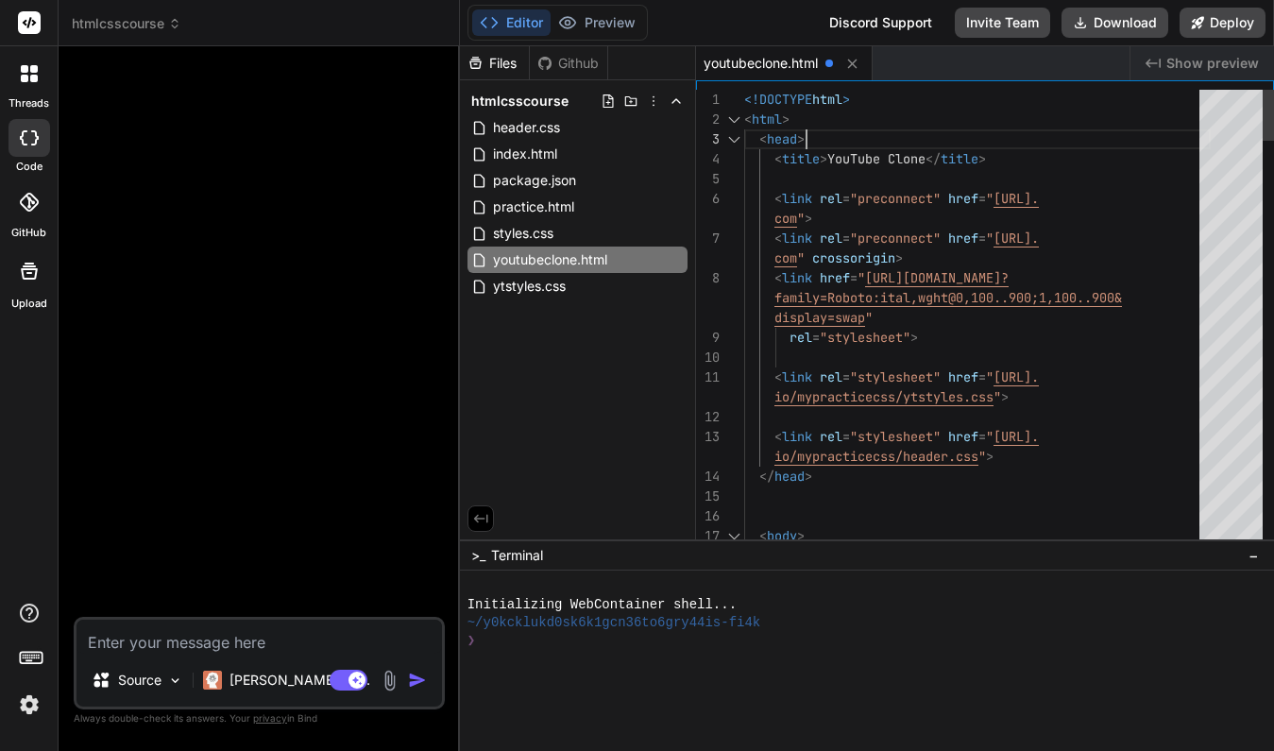
scroll to position [40, 0]
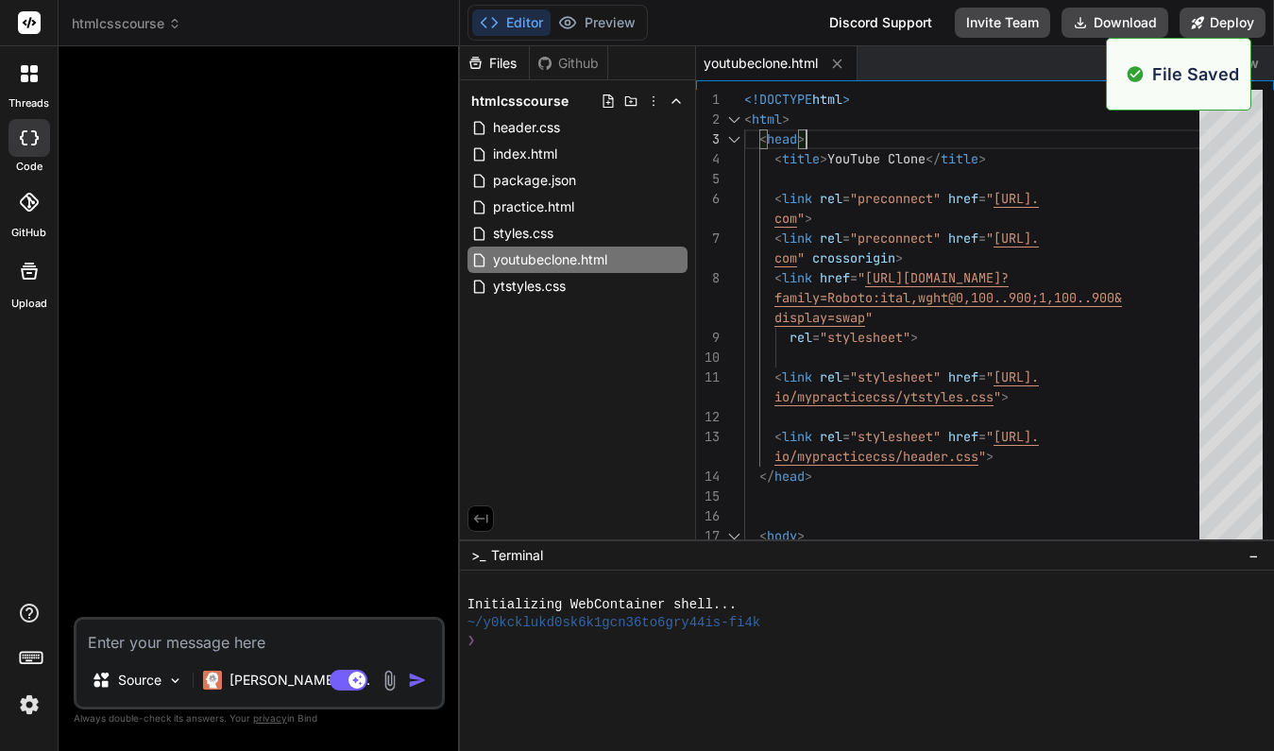
click at [969, 53] on div "youtubeclone.html" at bounding box center [913, 63] width 434 height 34
